Goal: Transaction & Acquisition: Download file/media

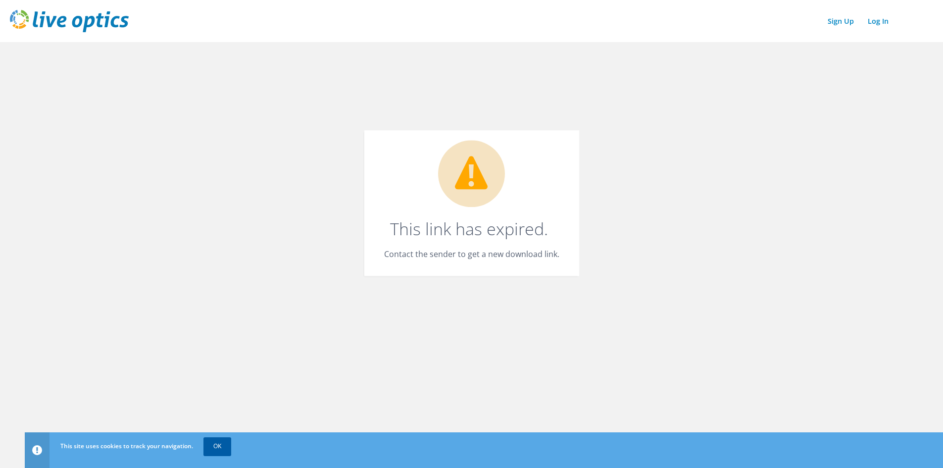
click at [209, 448] on link "OK" at bounding box center [218, 446] width 28 height 18
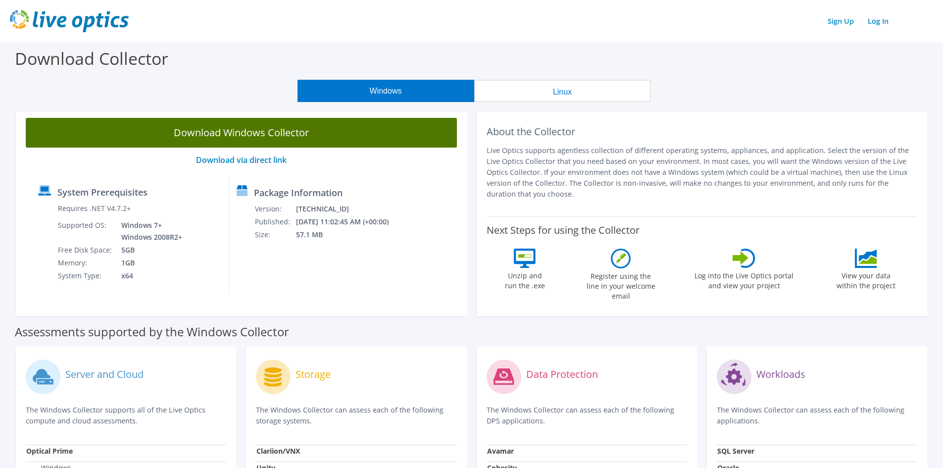
click at [213, 136] on link "Download Windows Collector" at bounding box center [241, 133] width 431 height 30
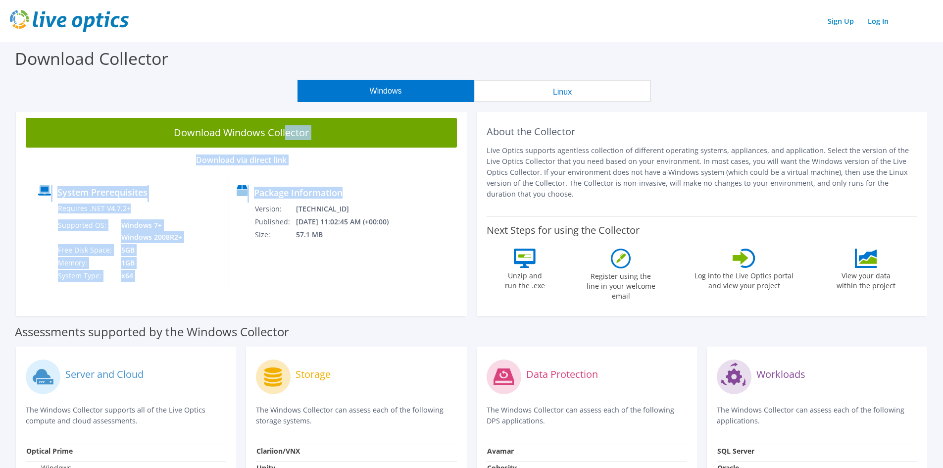
drag, startPoint x: 361, startPoint y: 289, endPoint x: 56, endPoint y: 76, distance: 372.1
click at [41, 95] on section "Download Collector Windows Linux Download Windows Collector Download via direct…" at bounding box center [471, 393] width 943 height 702
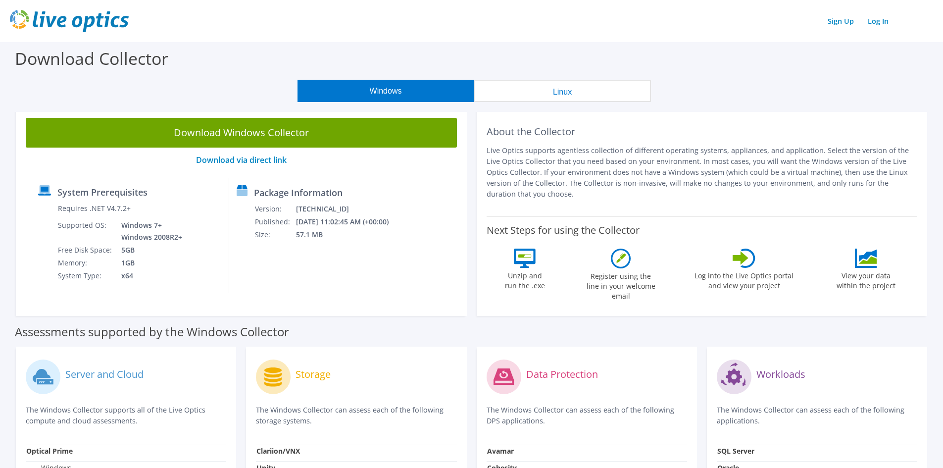
click at [65, 73] on div "Download Collector" at bounding box center [471, 61] width 933 height 38
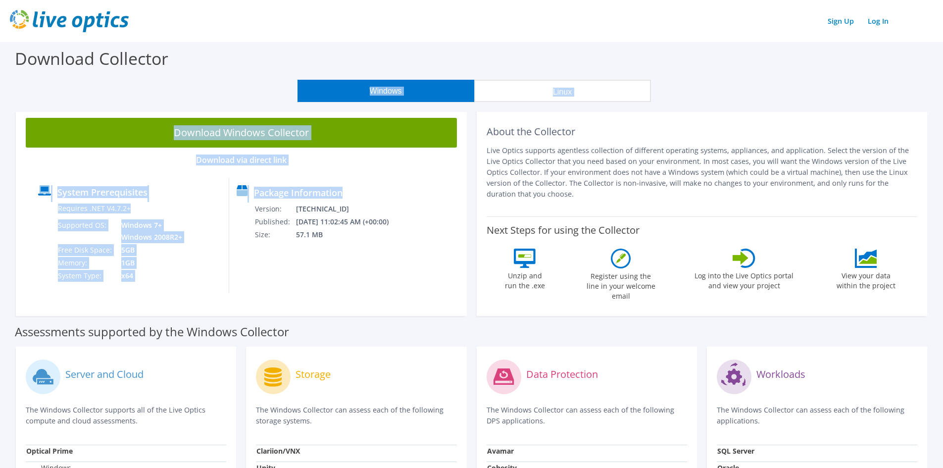
drag, startPoint x: 65, startPoint y: 73, endPoint x: 333, endPoint y: 249, distance: 320.0
click at [332, 249] on section "Download Collector Windows Linux Download Windows Collector Download via direct…" at bounding box center [471, 393] width 943 height 702
drag, startPoint x: 367, startPoint y: 283, endPoint x: 53, endPoint y: 76, distance: 376.2
click at [53, 76] on section "Download Collector Windows Linux Download Windows Collector Download via direct…" at bounding box center [471, 393] width 943 height 702
click at [24, 88] on div "Windows Linux" at bounding box center [474, 91] width 928 height 22
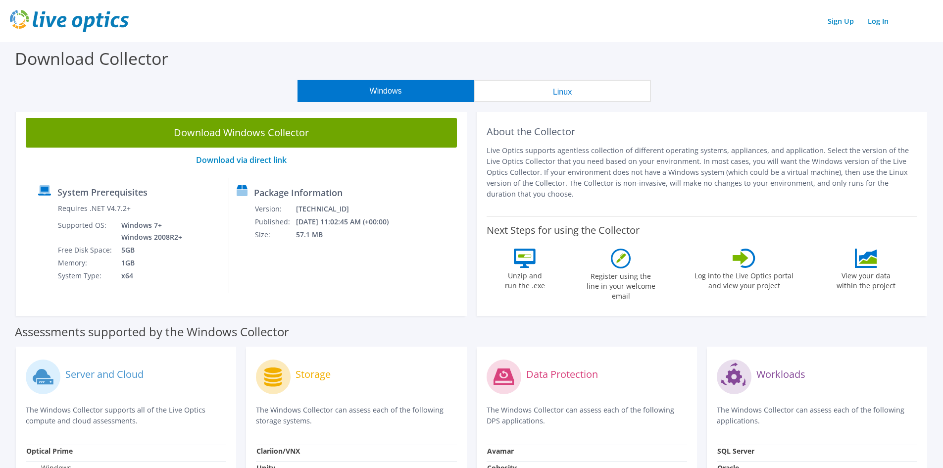
click at [47, 69] on label "Download Collector" at bounding box center [91, 58] width 153 height 23
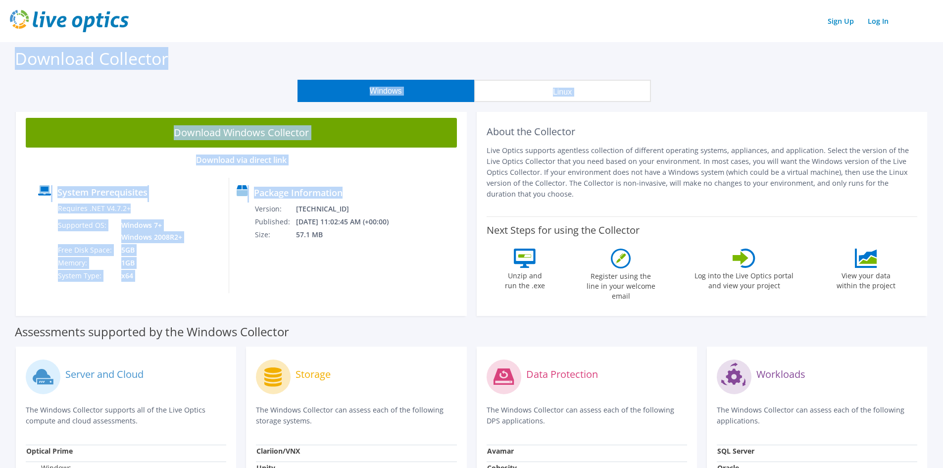
drag, startPoint x: 15, startPoint y: 56, endPoint x: 425, endPoint y: 260, distance: 457.9
click at [425, 260] on section "Download Collector Windows Linux Download Windows Collector Download via direct…" at bounding box center [471, 393] width 943 height 702
click at [392, 274] on div "Package Information Version: 26.3.10.224 Published: 10/10/2025 11:02:45 AM (+00…" at bounding box center [310, 235] width 162 height 115
drag, startPoint x: 400, startPoint y: 278, endPoint x: 8, endPoint y: 55, distance: 450.9
click at [10, 53] on section "Download Collector Windows Linux Download Windows Collector Download via direct…" at bounding box center [471, 393] width 943 height 702
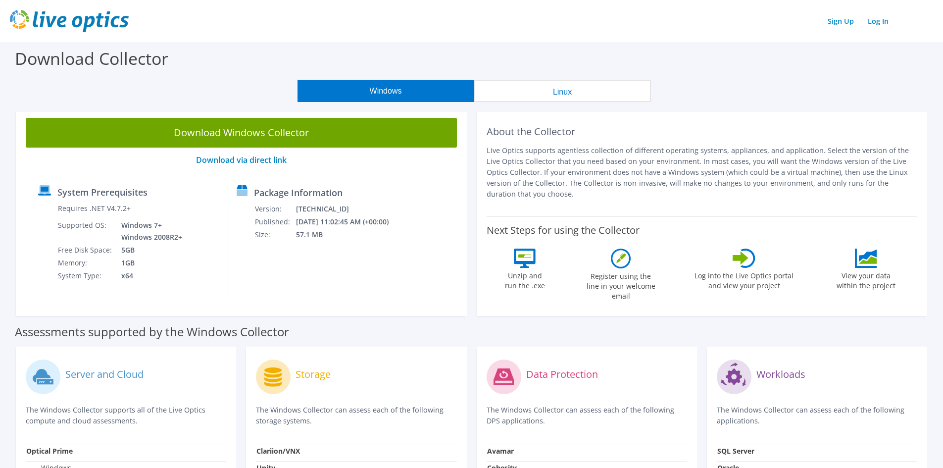
click at [11, 57] on div "Download Collector" at bounding box center [471, 61] width 933 height 38
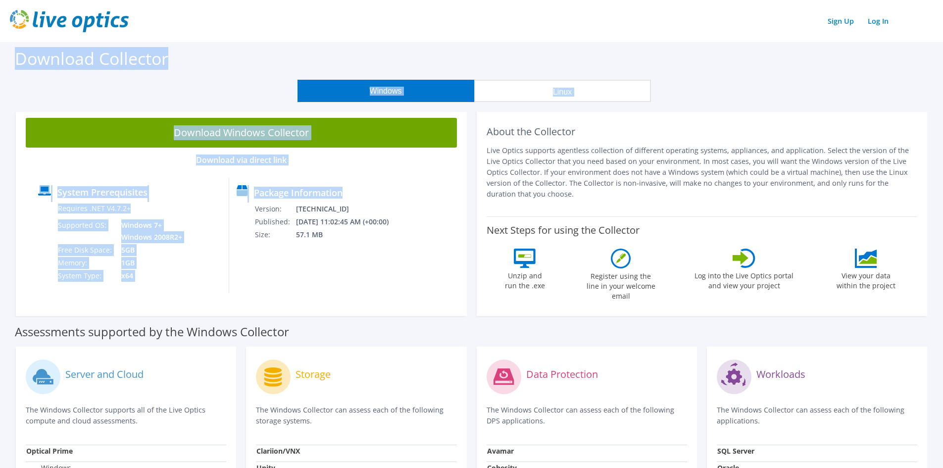
drag, startPoint x: 12, startPoint y: 55, endPoint x: 408, endPoint y: 256, distance: 443.3
click at [408, 256] on section "Download Collector Windows Linux Download Windows Collector Download via direct…" at bounding box center [471, 393] width 943 height 702
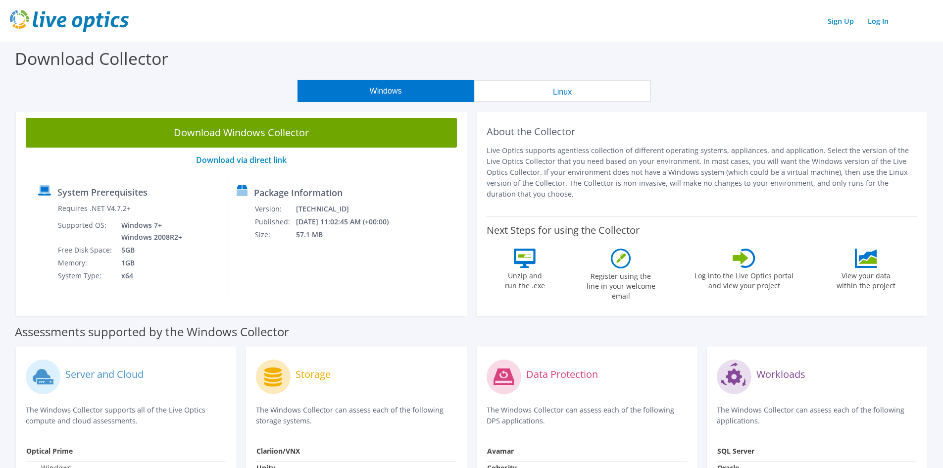
click at [497, 38] on header "Sign Up Log In" at bounding box center [471, 21] width 943 height 42
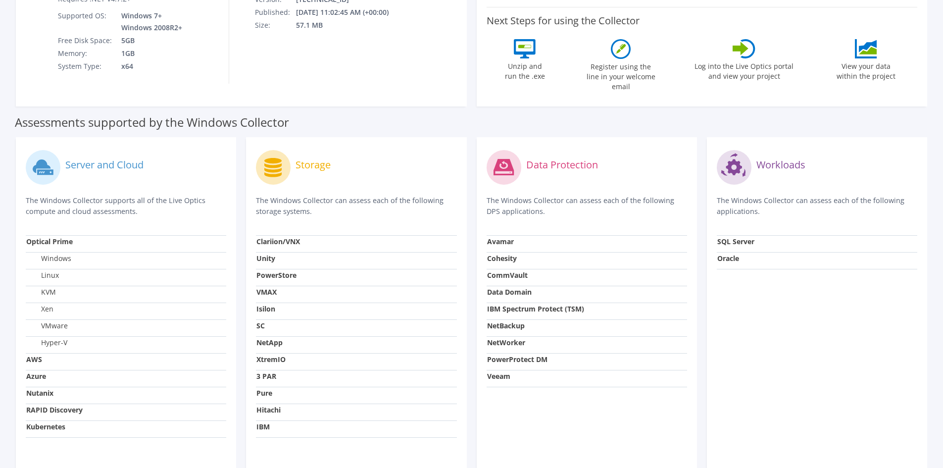
scroll to position [218, 0]
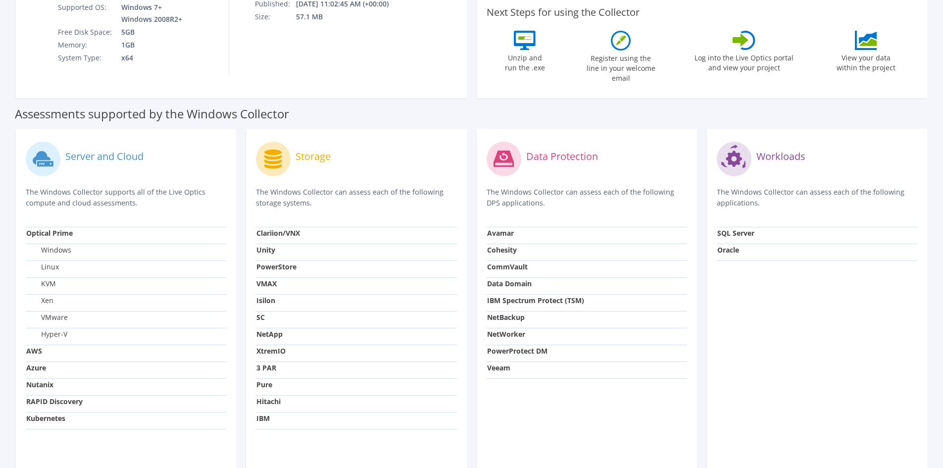
drag, startPoint x: 101, startPoint y: 184, endPoint x: 140, endPoint y: 194, distance: 40.4
click at [128, 198] on p "The Windows Collector supports all of the Live Optics compute and cloud assessm…" at bounding box center [126, 198] width 201 height 22
drag, startPoint x: 46, startPoint y: 307, endPoint x: 90, endPoint y: 302, distance: 44.4
click at [73, 311] on td "VMware" at bounding box center [126, 319] width 201 height 17
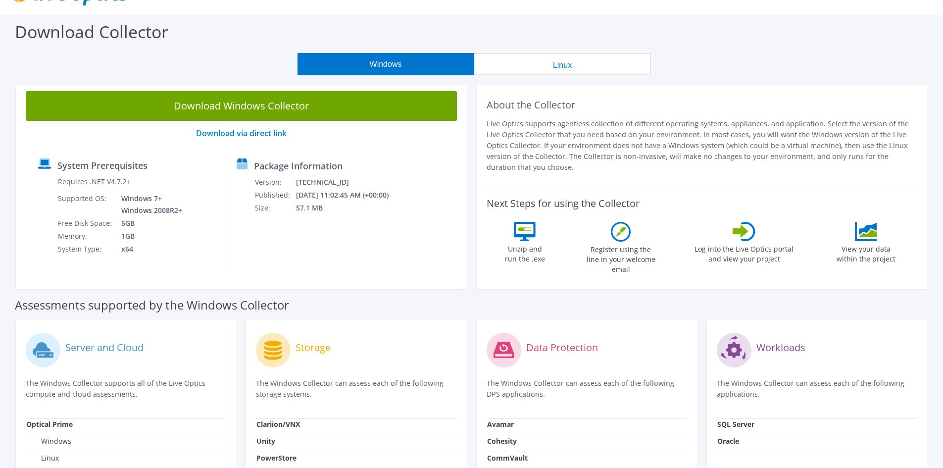
scroll to position [149, 0]
